Goal: Task Accomplishment & Management: Use online tool/utility

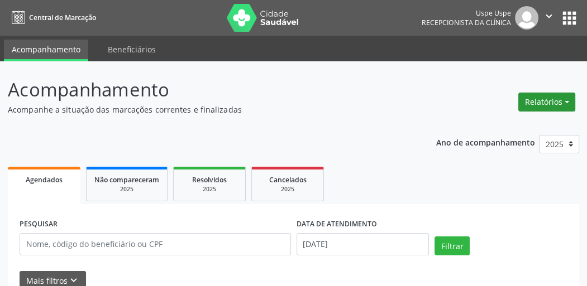
drag, startPoint x: 552, startPoint y: 107, endPoint x: 530, endPoint y: 117, distance: 23.7
click at [552, 107] on button "Relatórios" at bounding box center [546, 102] width 57 height 19
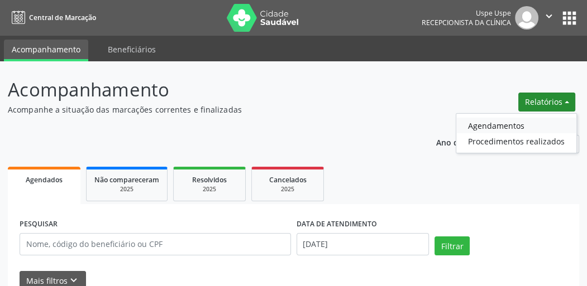
click at [499, 128] on link "Agendamentos" at bounding box center [516, 126] width 120 height 16
select select "8"
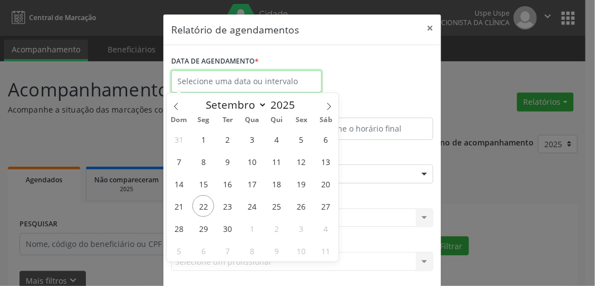
click at [200, 84] on input "text" at bounding box center [246, 81] width 151 height 22
click at [203, 210] on span "22" at bounding box center [204, 206] width 22 height 22
type input "[DATE]"
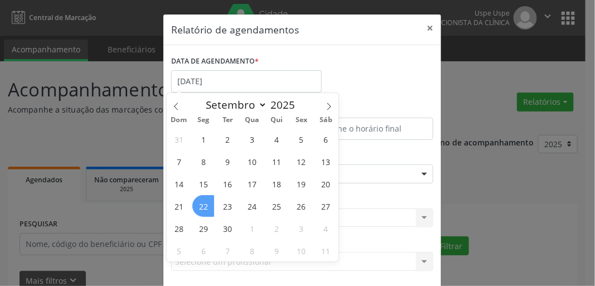
click at [204, 210] on span "22" at bounding box center [204, 206] width 22 height 22
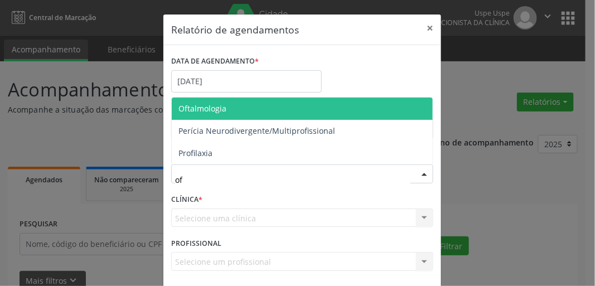
type input "oft"
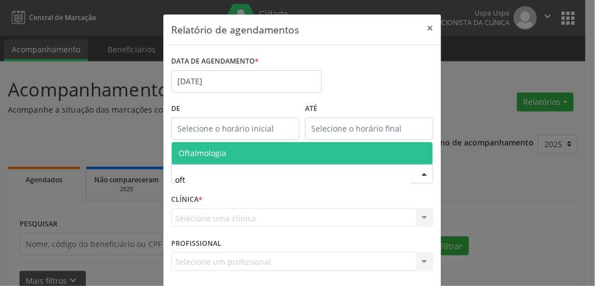
click at [181, 149] on span "Oftalmologia" at bounding box center [203, 153] width 48 height 11
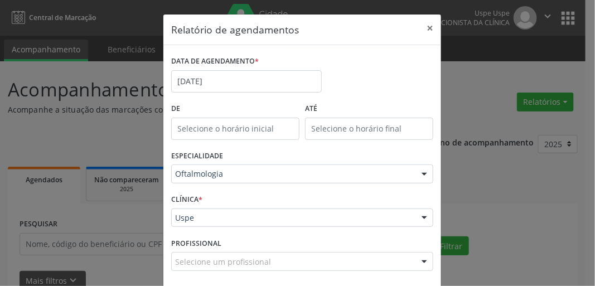
scroll to position [49, 0]
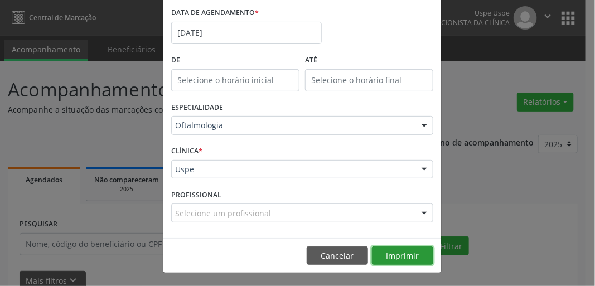
click at [416, 252] on button "Imprimir" at bounding box center [402, 256] width 61 height 19
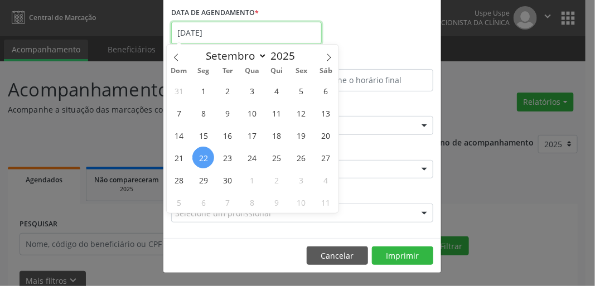
click at [210, 38] on body "Central de Marcação Uspe Uspe Recepcionista da clínica  Configurações Sair app…" at bounding box center [297, 143] width 595 height 286
click at [257, 159] on span "24" at bounding box center [253, 158] width 22 height 22
type input "[DATE]"
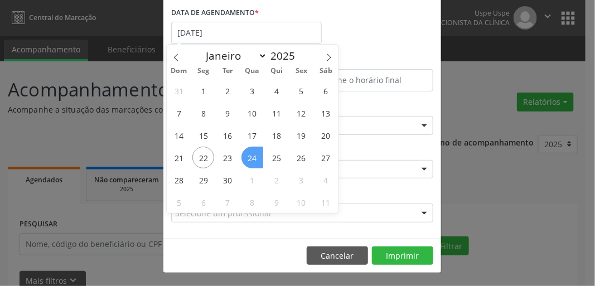
click at [257, 159] on span "24" at bounding box center [253, 158] width 22 height 22
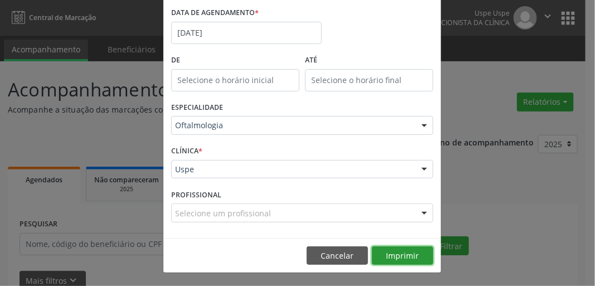
click at [387, 257] on button "Imprimir" at bounding box center [402, 256] width 61 height 19
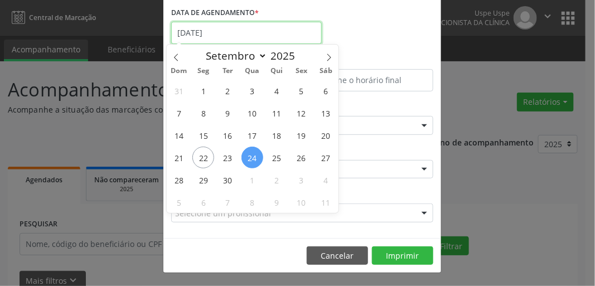
click at [215, 41] on body "Central de Marcação Uspe Uspe Recepcionista da clínica  Configurações Sair app…" at bounding box center [297, 143] width 595 height 286
click at [199, 177] on span "29" at bounding box center [204, 180] width 22 height 22
type input "[DATE]"
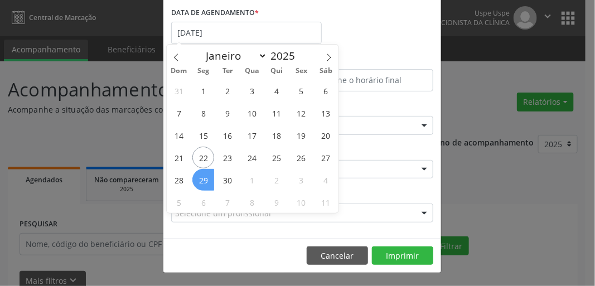
click at [199, 177] on span "29" at bounding box center [204, 180] width 22 height 22
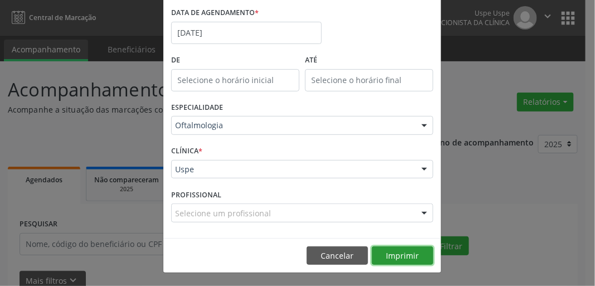
click at [398, 252] on button "Imprimir" at bounding box center [402, 256] width 61 height 19
